Goal: Transaction & Acquisition: Purchase product/service

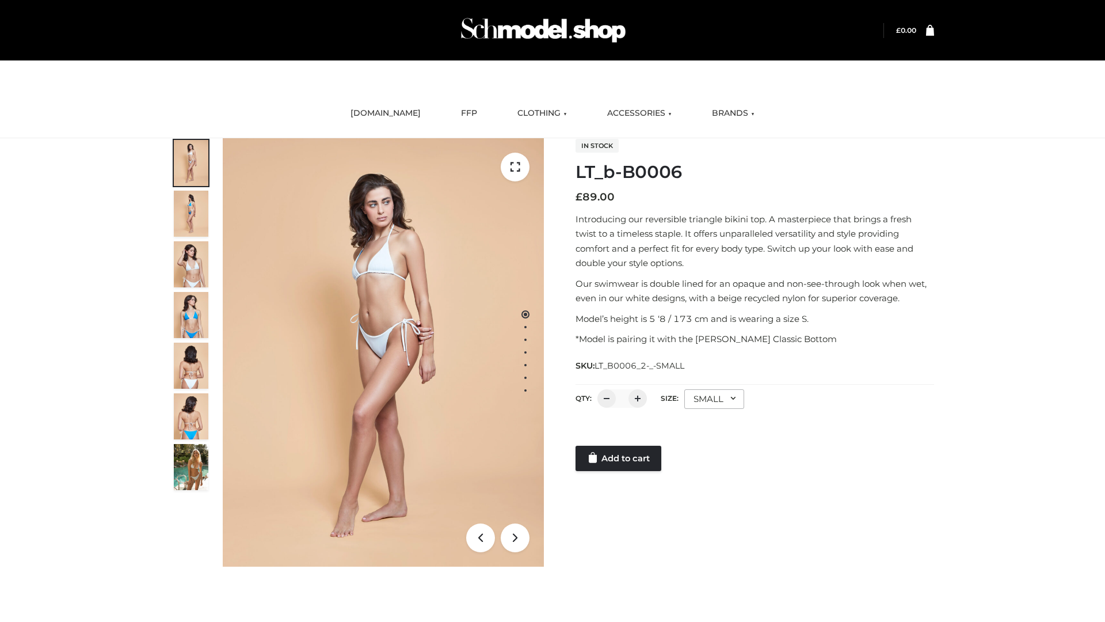
click at [620, 458] on link "Add to cart" at bounding box center [619, 458] width 86 height 25
